Goal: Find specific page/section: Find specific page/section

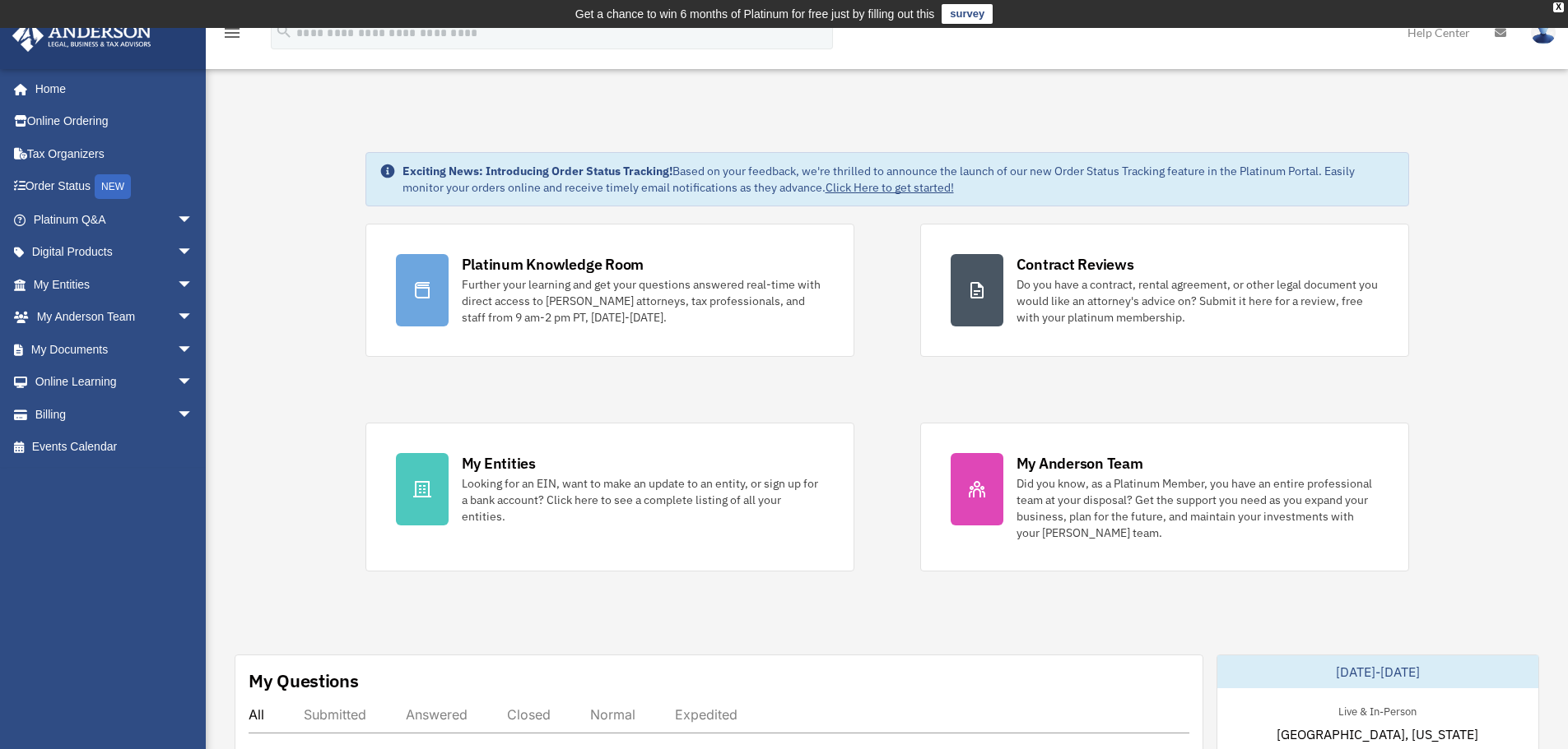
click at [877, 364] on div "Platinum Knowledge Room Further your learning and get your questions answered r…" at bounding box center [887, 397] width 1044 height 348
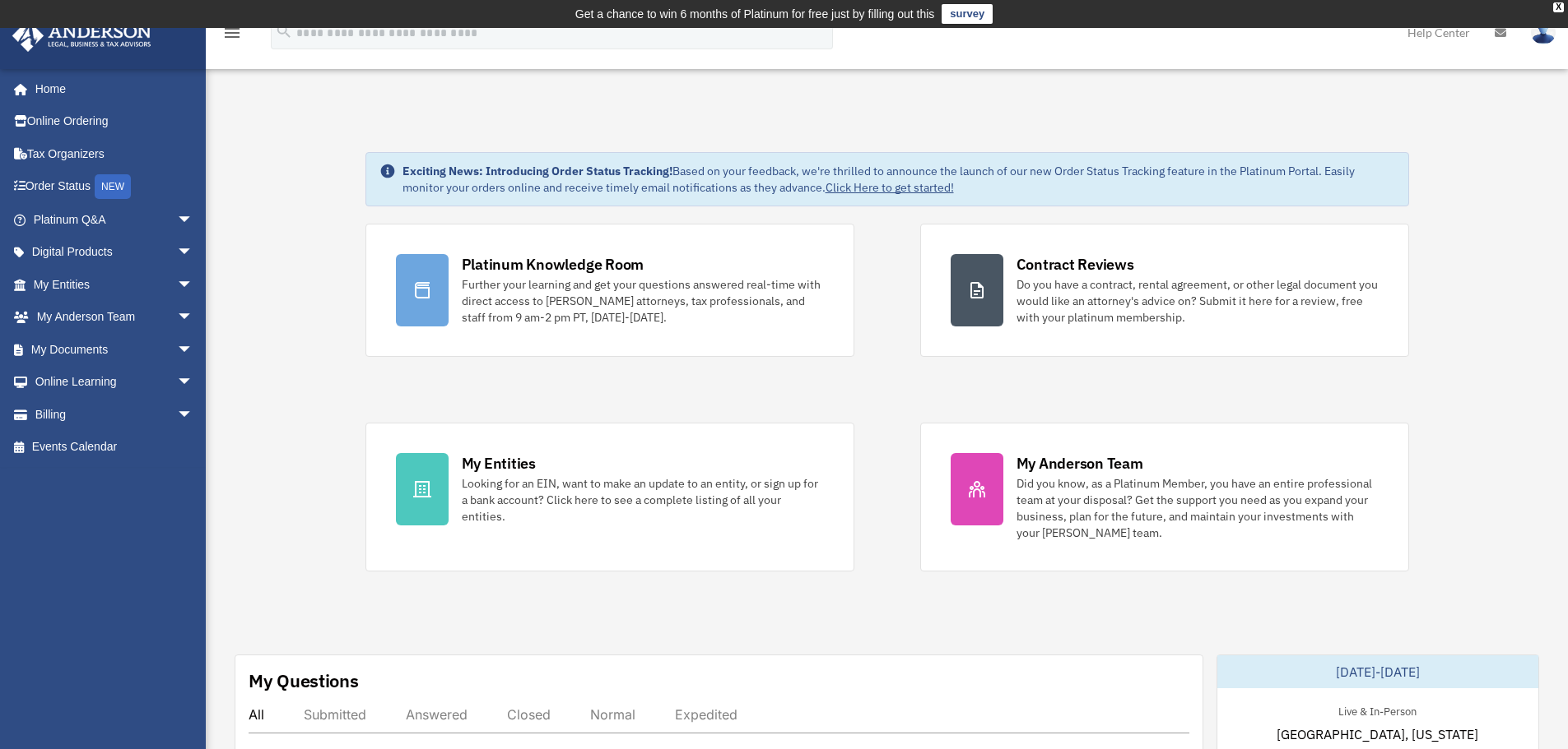
click at [75, 94] on link "Home" at bounding box center [115, 89] width 207 height 33
click at [177, 284] on span "arrow_drop_down" at bounding box center [194, 285] width 33 height 34
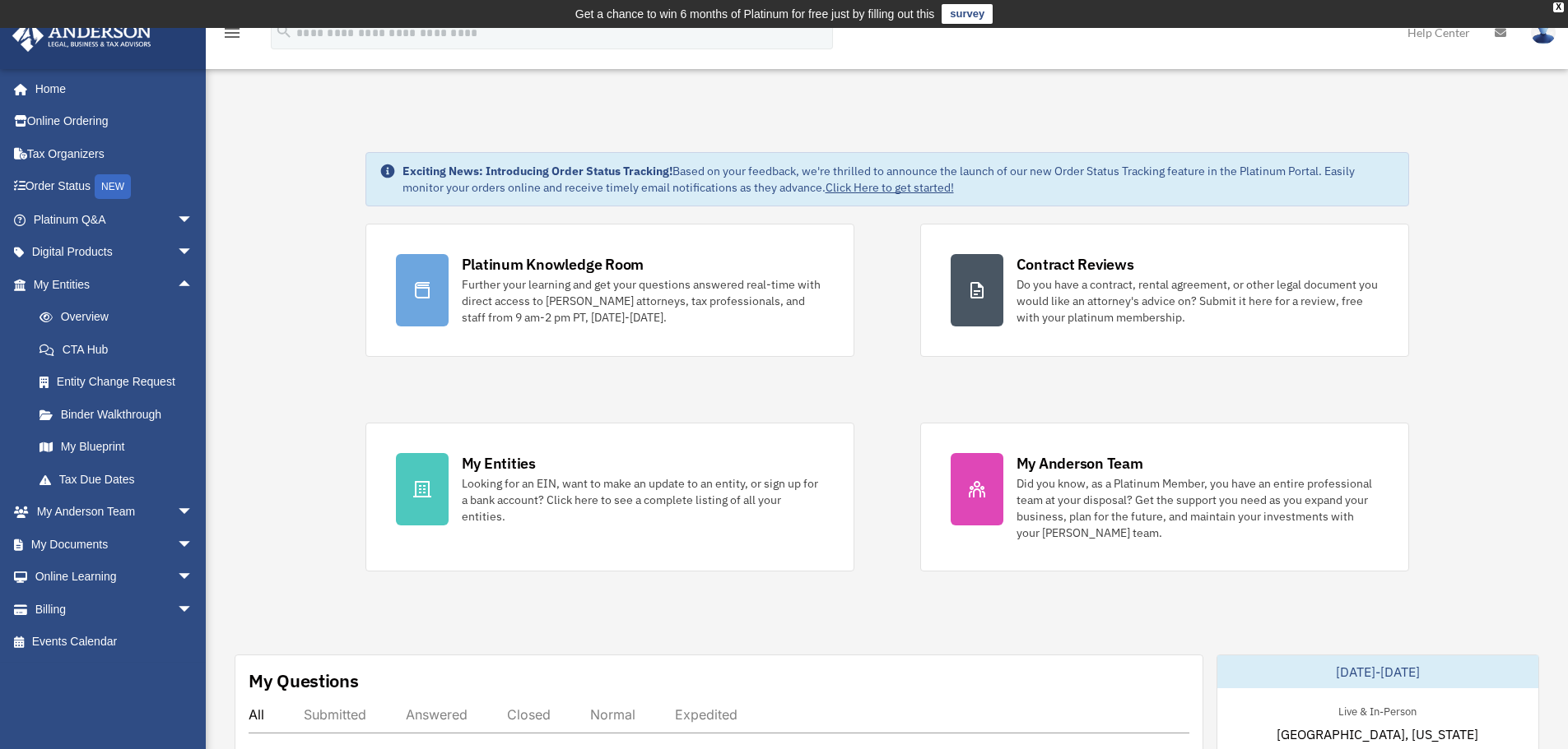
click at [101, 323] on link "Overview" at bounding box center [120, 318] width 195 height 33
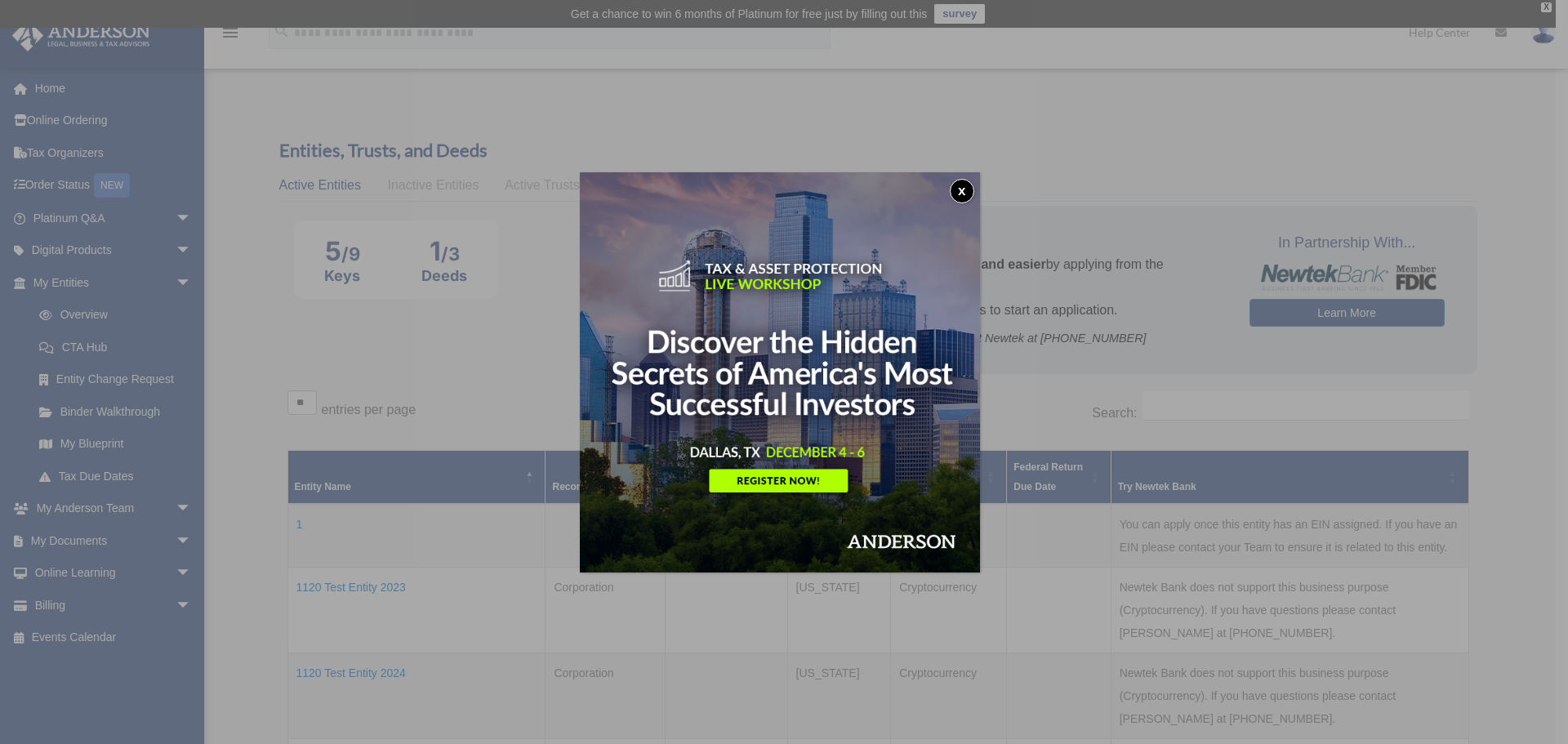
click at [969, 191] on button "x" at bounding box center [961, 191] width 24 height 24
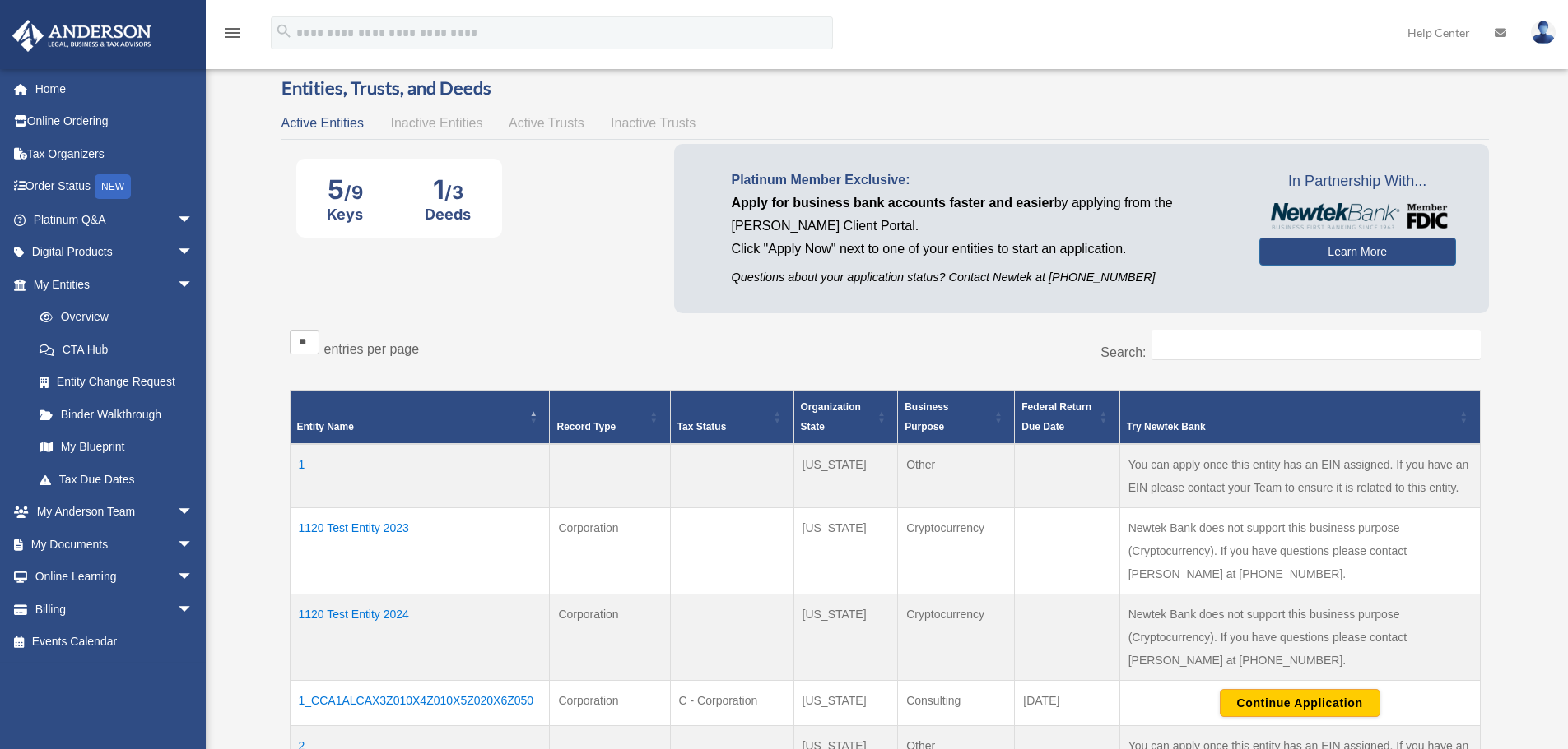
scroll to position [82, 0]
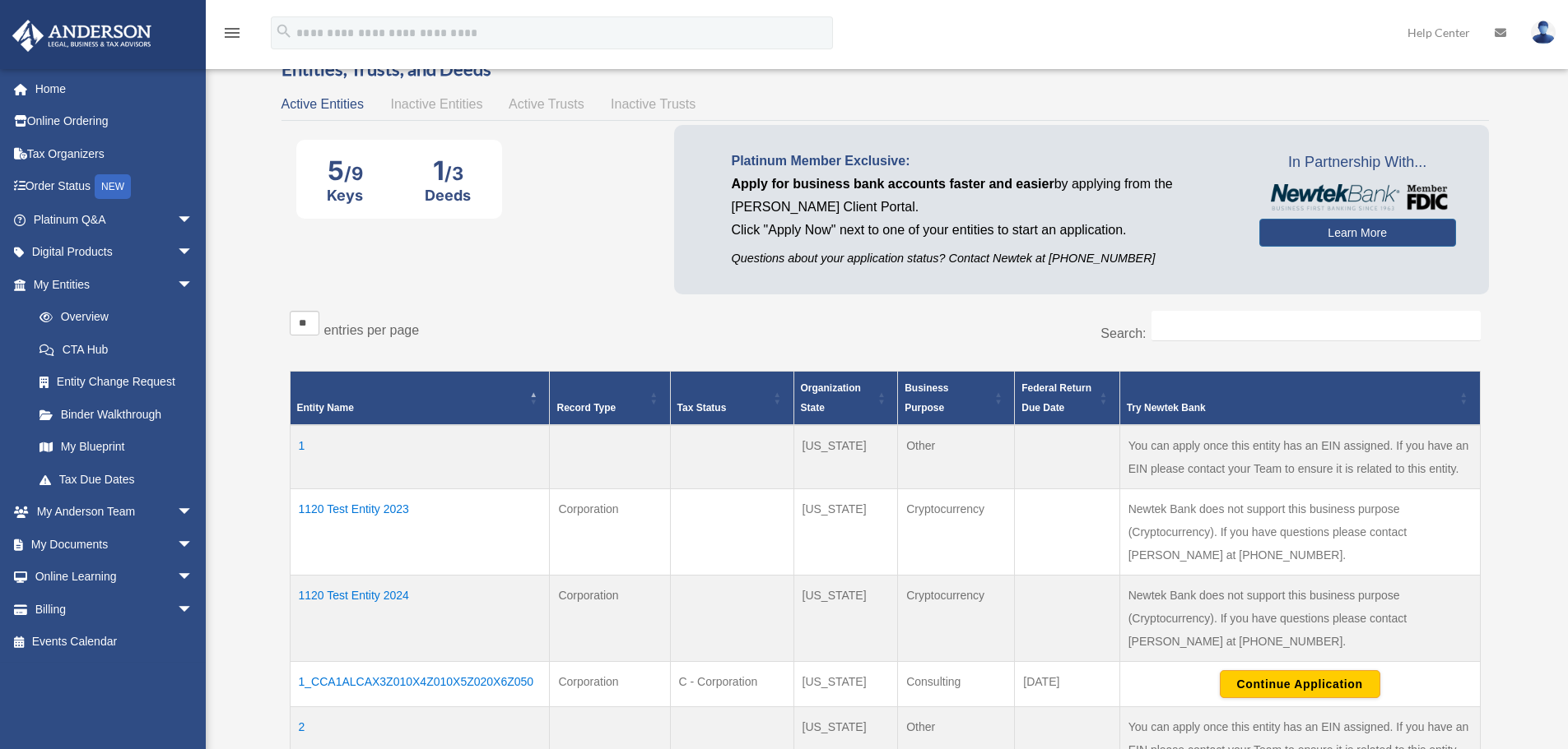
click at [229, 360] on div "Overview bob.apples@andersonadvisors.com Sign Out bob.apples@andersonadvisors.c…" at bounding box center [784, 639] width 1568 height 1263
click at [177, 282] on span "arrow_drop_down" at bounding box center [194, 285] width 33 height 34
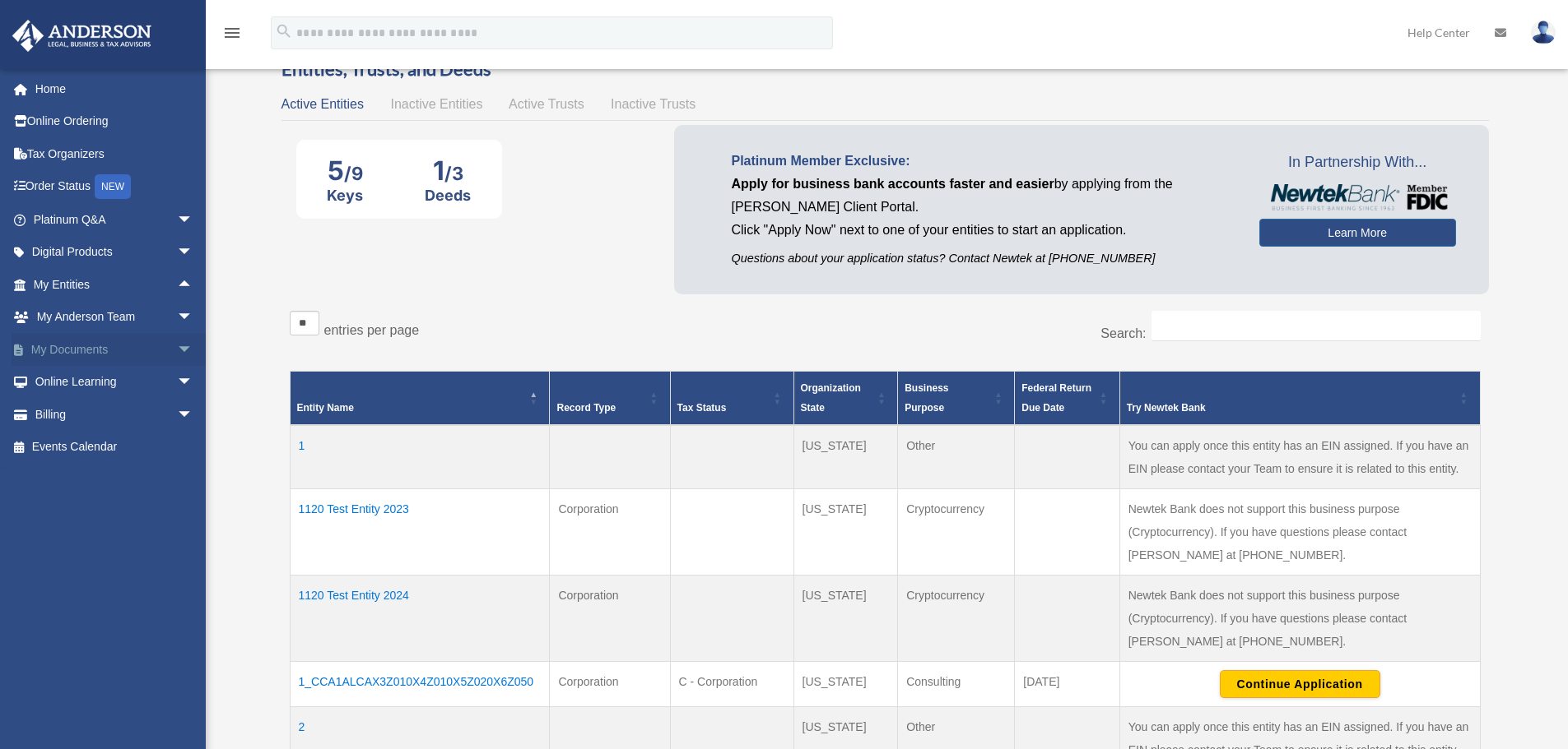
click at [177, 347] on span "arrow_drop_down" at bounding box center [194, 350] width 33 height 34
click at [286, 285] on div "5 /9 Keys 1 /3 Deeds Platinum Member Exclusive: Apply for business bank account…" at bounding box center [885, 214] width 1207 height 177
click at [253, 275] on div "Overview date_range Published on Last updated March 13, 2025 April 10, 2020 by …" at bounding box center [886, 651] width 1267 height 1244
click at [743, 335] on div "** ** ** *** entries per page" at bounding box center [581, 331] width 584 height 41
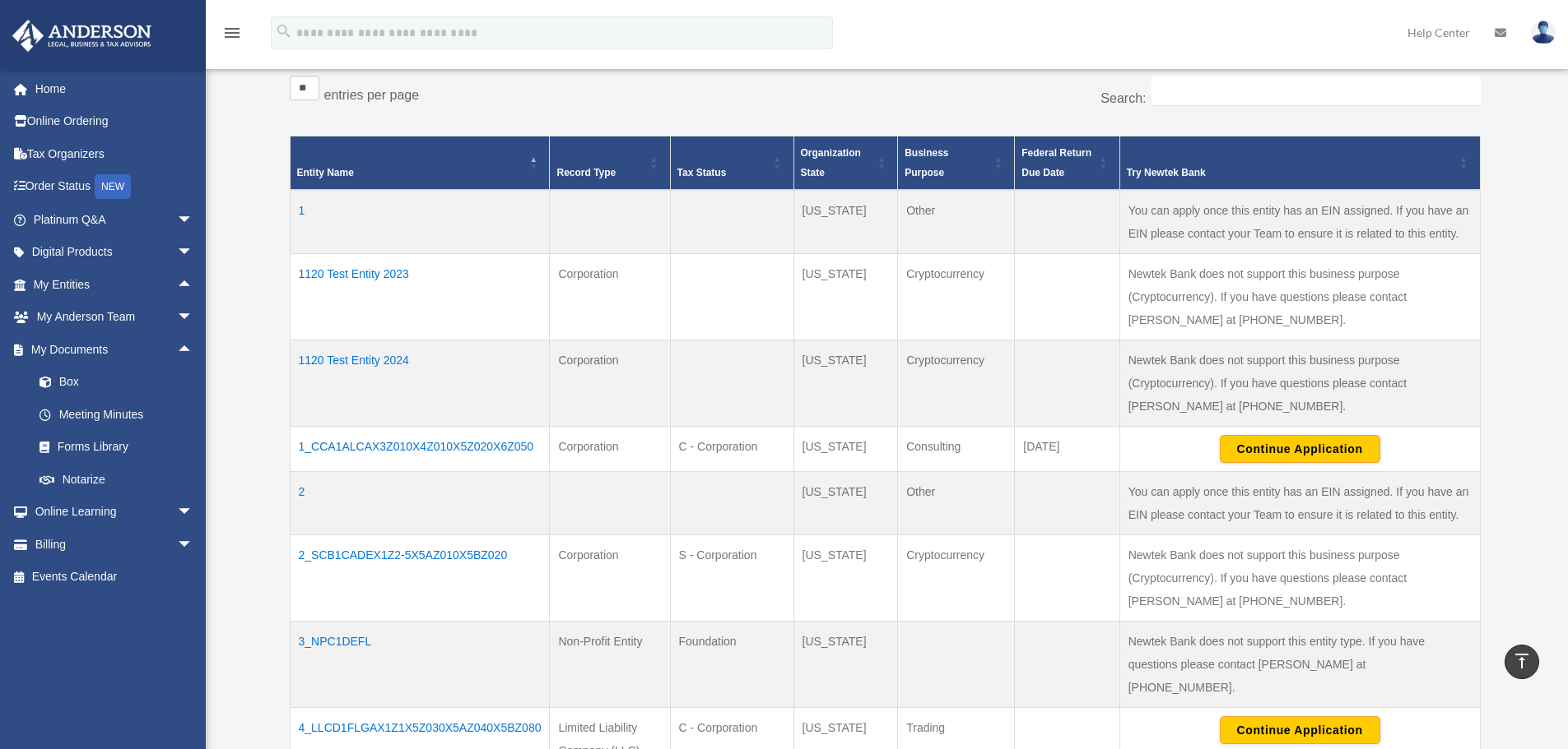
scroll to position [0, 0]
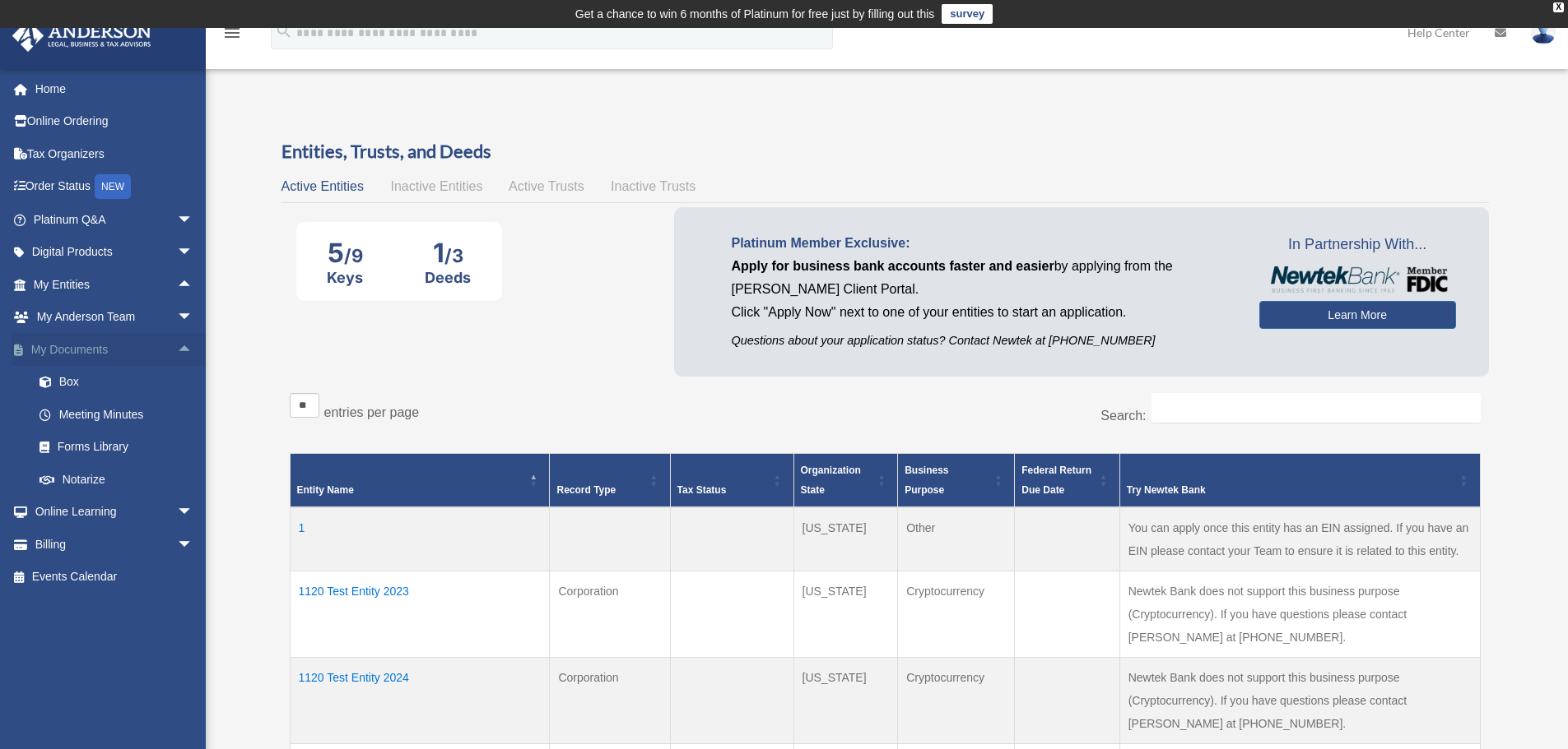
click at [177, 352] on span "arrow_drop_up" at bounding box center [194, 350] width 33 height 34
click at [932, 178] on div "Active Entities Inactive Entities Active Trusts Inactive Trusts" at bounding box center [885, 186] width 1207 height 23
click at [186, 348] on span "arrow_drop_down" at bounding box center [194, 350] width 33 height 34
click at [177, 317] on span "arrow_drop_down" at bounding box center [194, 318] width 33 height 34
click at [95, 490] on link "Box" at bounding box center [120, 480] width 195 height 33
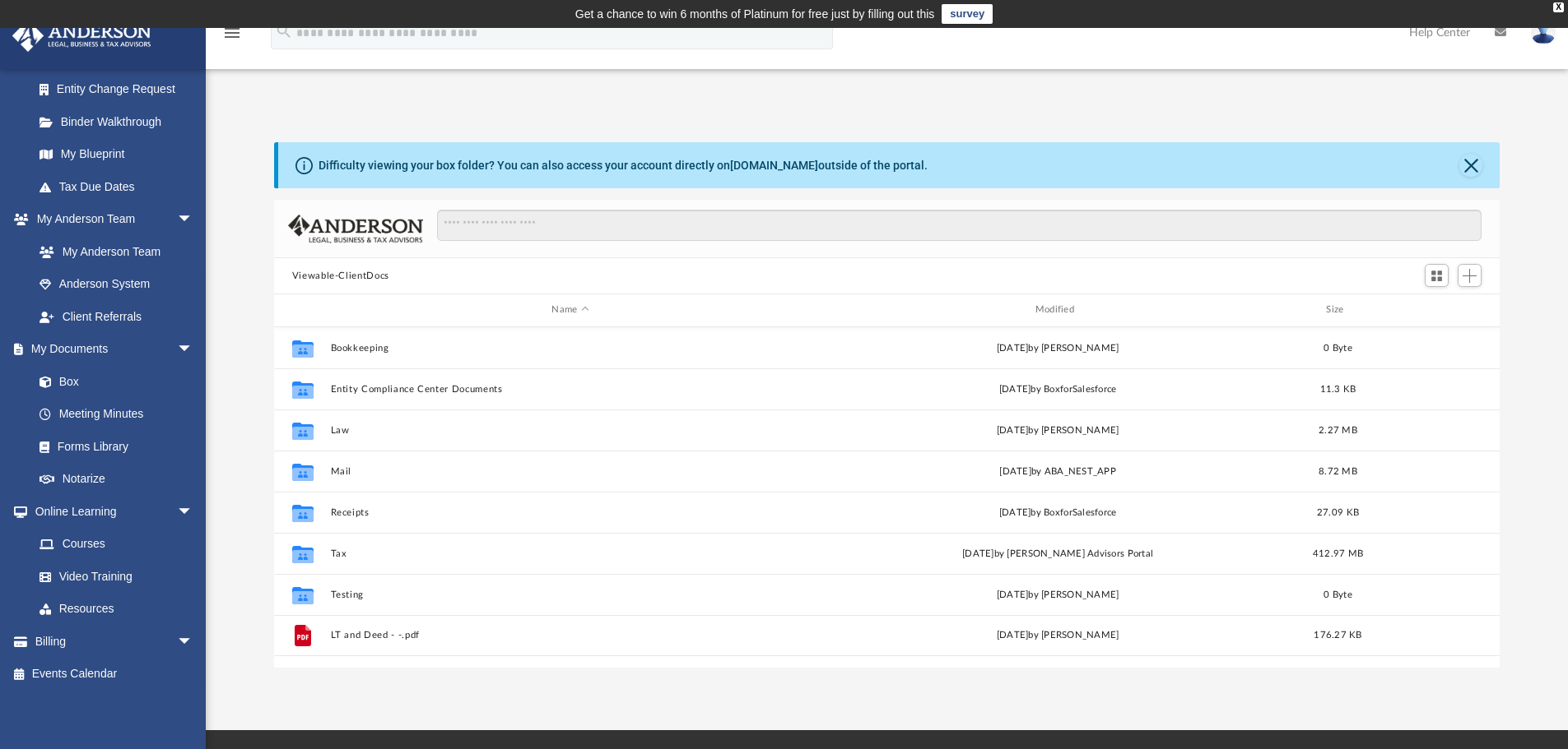
click at [233, 574] on div "Difficulty viewing your box folder? You can also access your account directly o…" at bounding box center [886, 405] width 1362 height 525
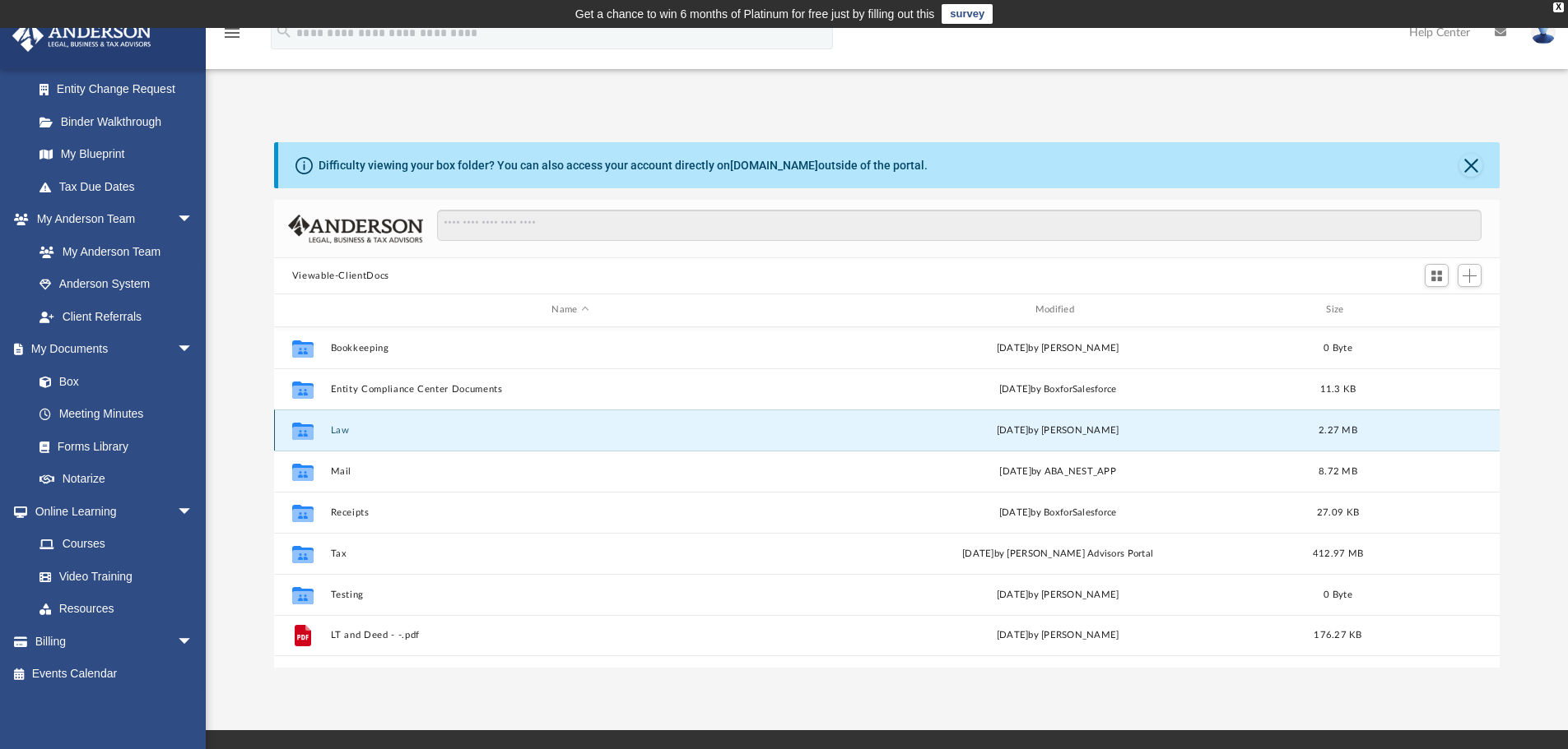
click at [404, 433] on button "Law" at bounding box center [569, 431] width 480 height 11
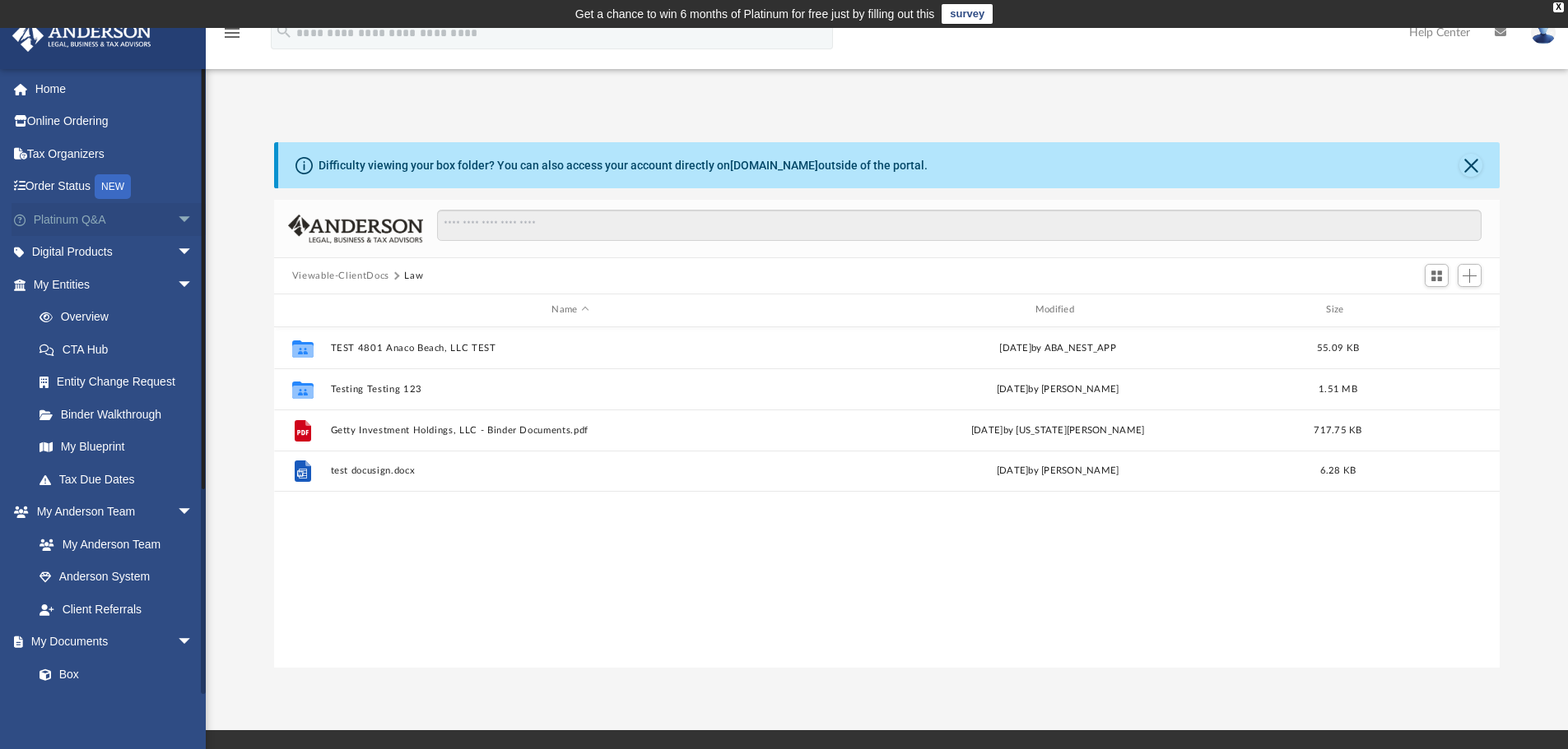
click at [177, 219] on span "arrow_drop_down" at bounding box center [194, 219] width 33 height 34
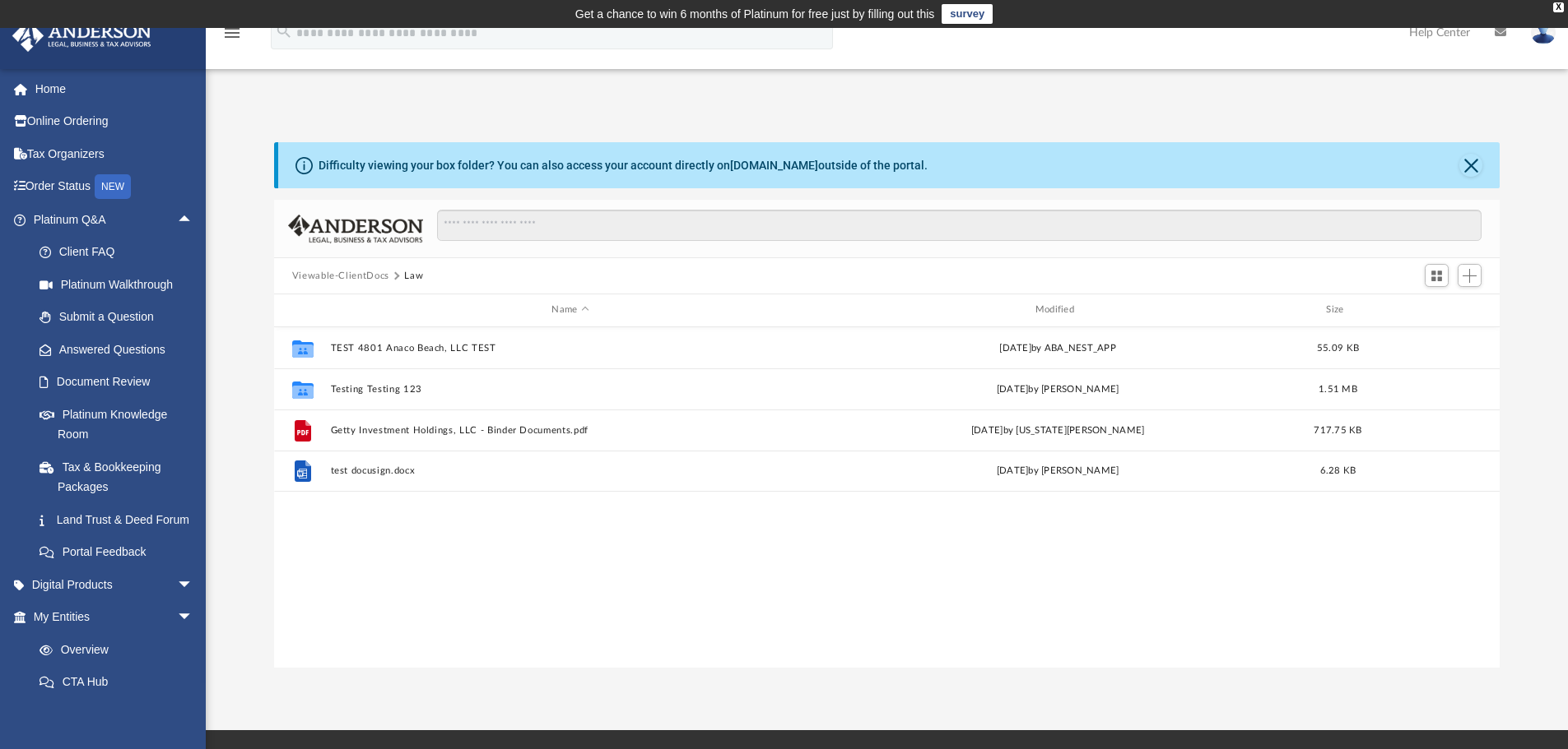
click at [224, 287] on div "Difficulty viewing your box folder? You can also access your account directly o…" at bounding box center [886, 405] width 1362 height 525
click at [182, 219] on span "arrow_drop_up" at bounding box center [194, 219] width 33 height 34
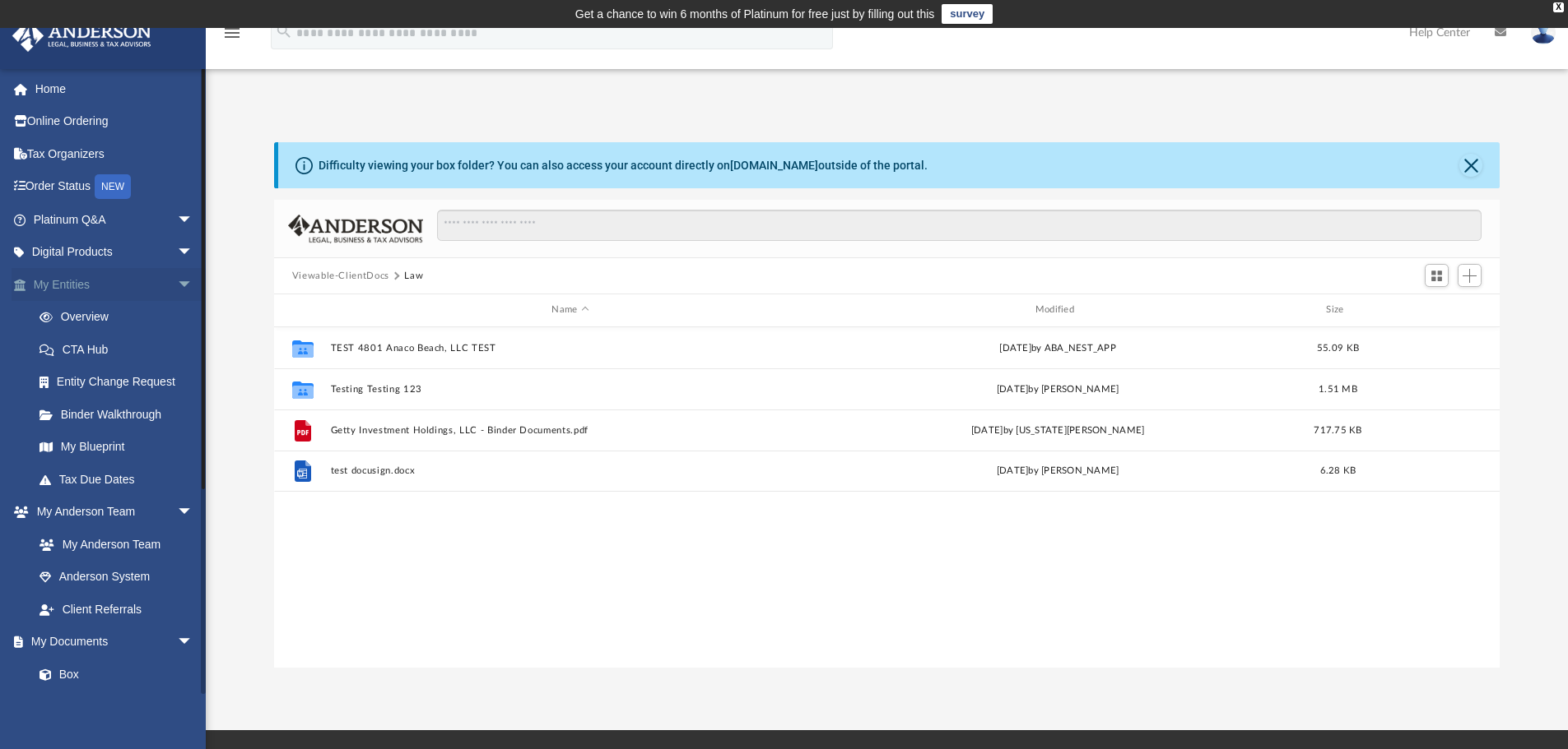
click at [177, 291] on span "arrow_drop_down" at bounding box center [194, 285] width 33 height 34
click at [177, 319] on span "arrow_drop_down" at bounding box center [194, 318] width 33 height 34
click at [179, 352] on span "arrow_drop_down" at bounding box center [194, 350] width 33 height 34
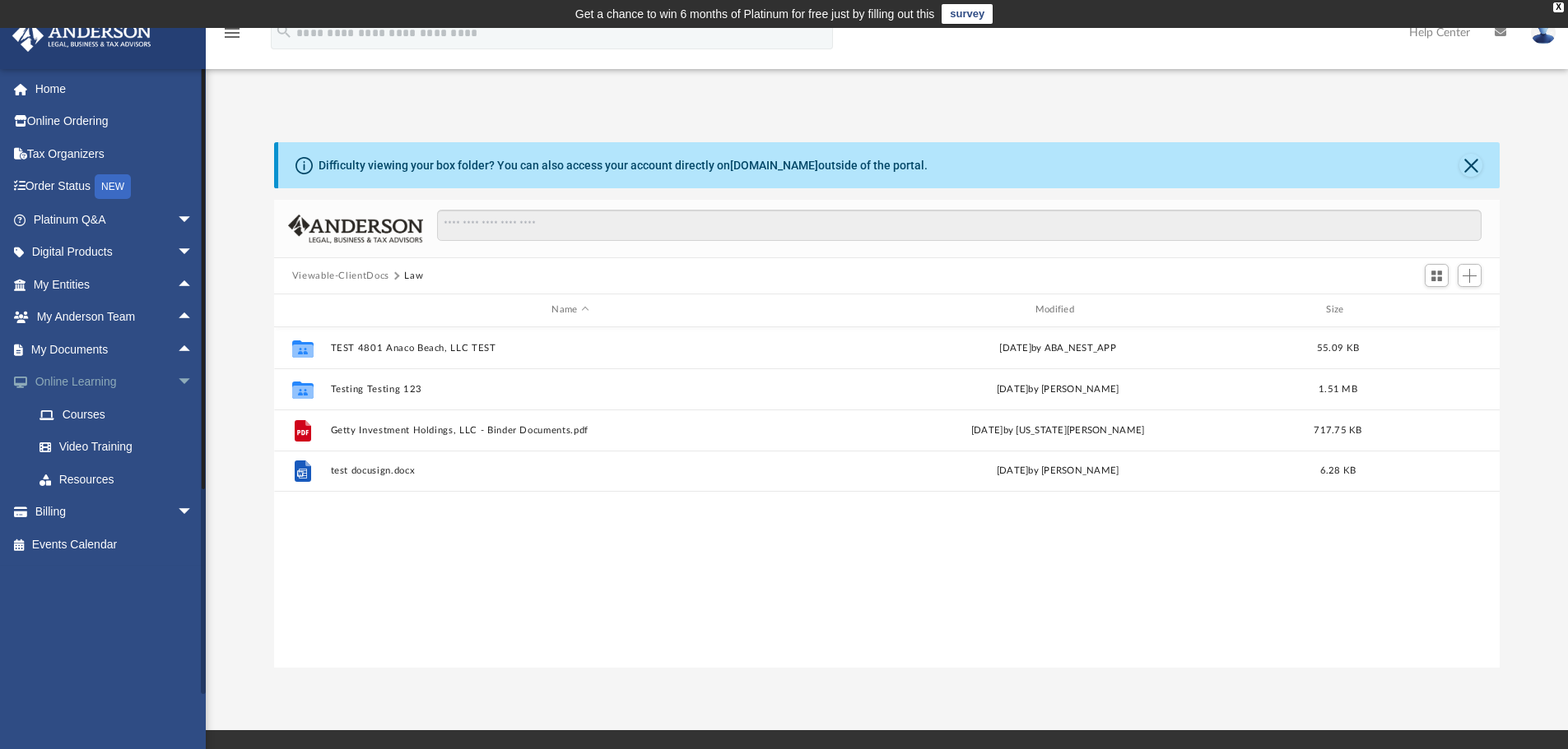
click at [177, 377] on span "arrow_drop_down" at bounding box center [194, 383] width 33 height 34
click at [180, 385] on span "arrow_drop_up" at bounding box center [194, 383] width 33 height 34
